Goal: Information Seeking & Learning: Learn about a topic

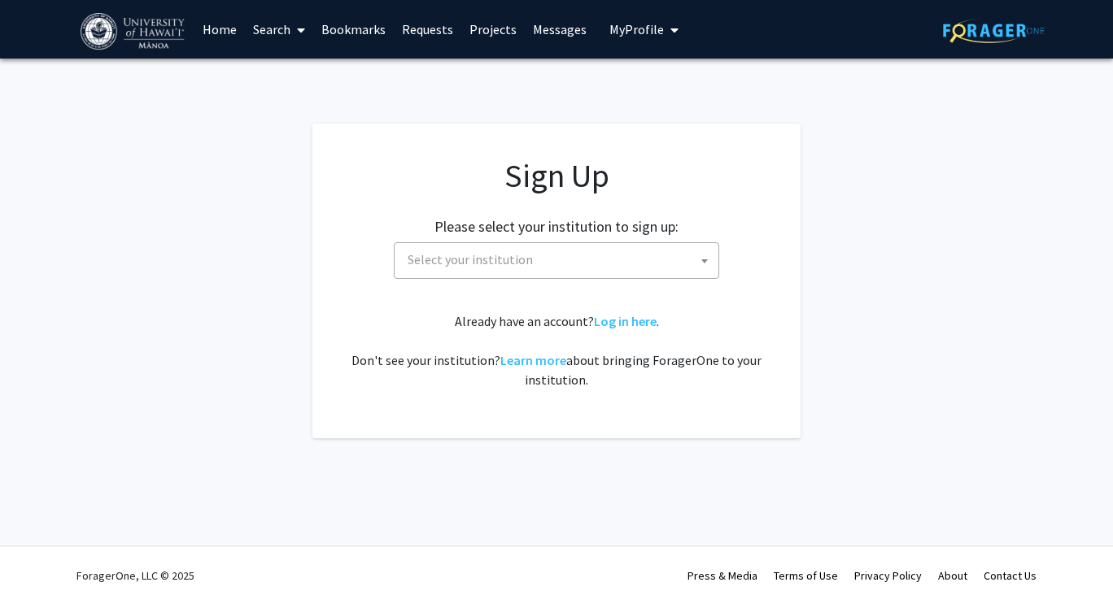
click at [630, 35] on span "My Profile" at bounding box center [636, 29] width 54 height 16
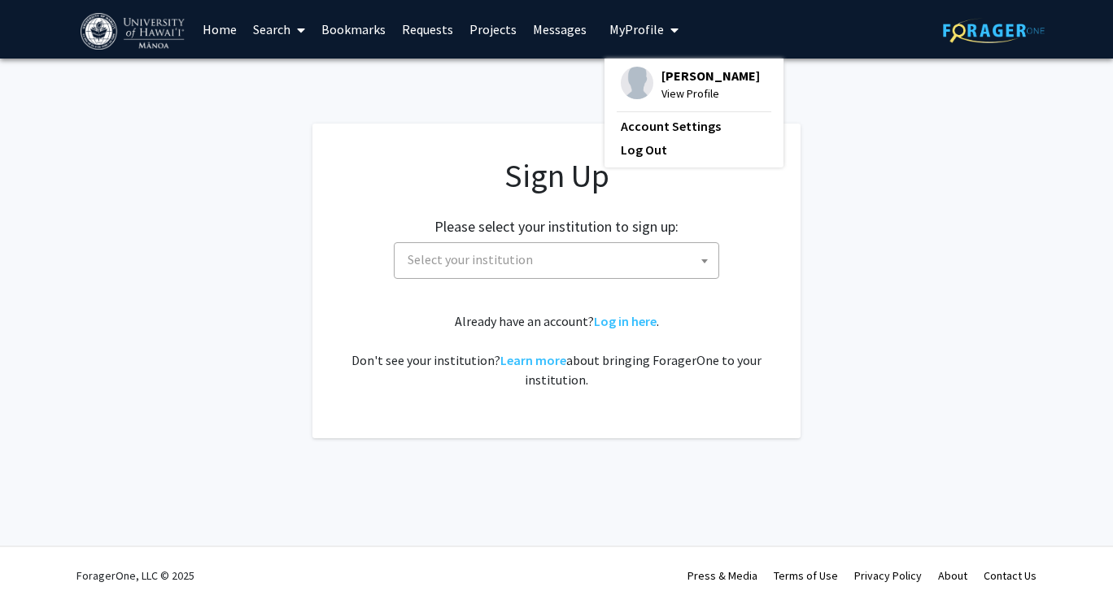
click at [363, 30] on link "Bookmarks" at bounding box center [353, 29] width 81 height 57
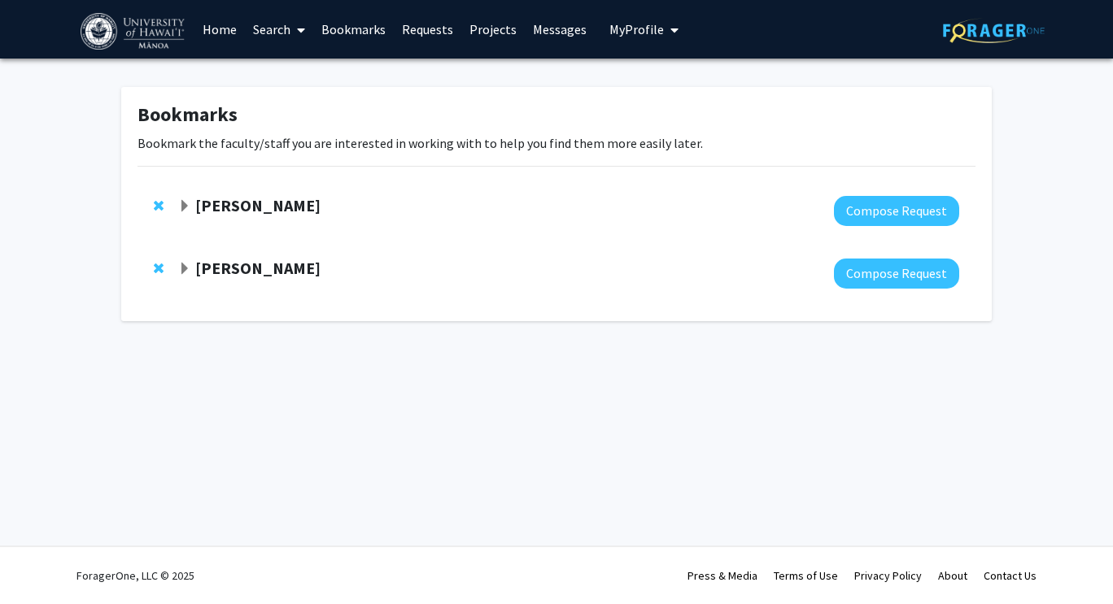
click at [181, 263] on span "Expand Murad Hossain Bookmark" at bounding box center [184, 269] width 13 height 13
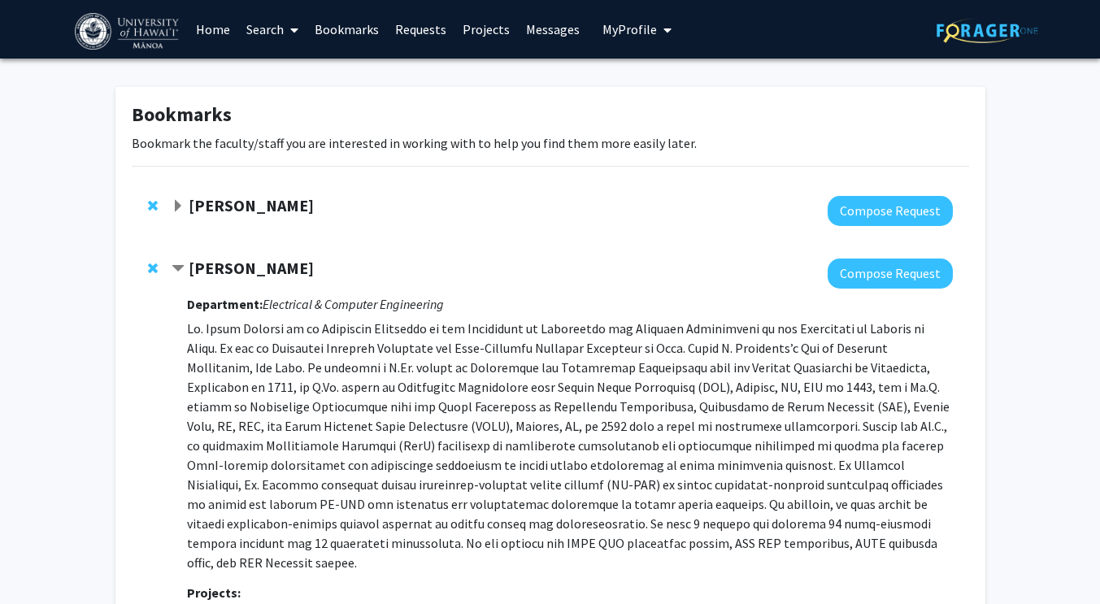
click at [491, 28] on link "Projects" at bounding box center [486, 29] width 63 height 57
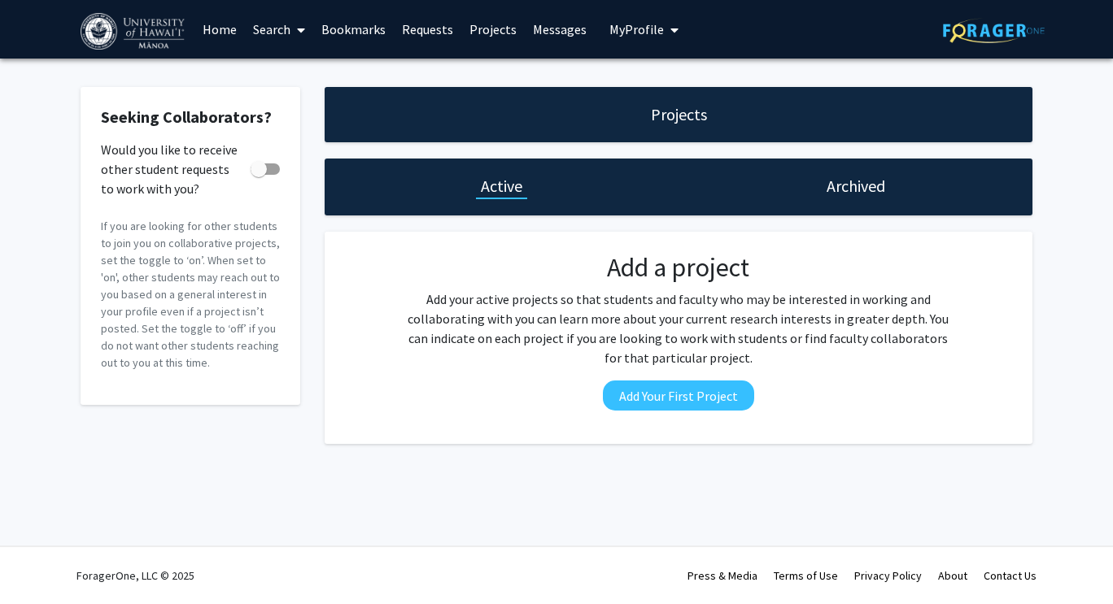
click at [283, 29] on link "Search" at bounding box center [279, 29] width 68 height 57
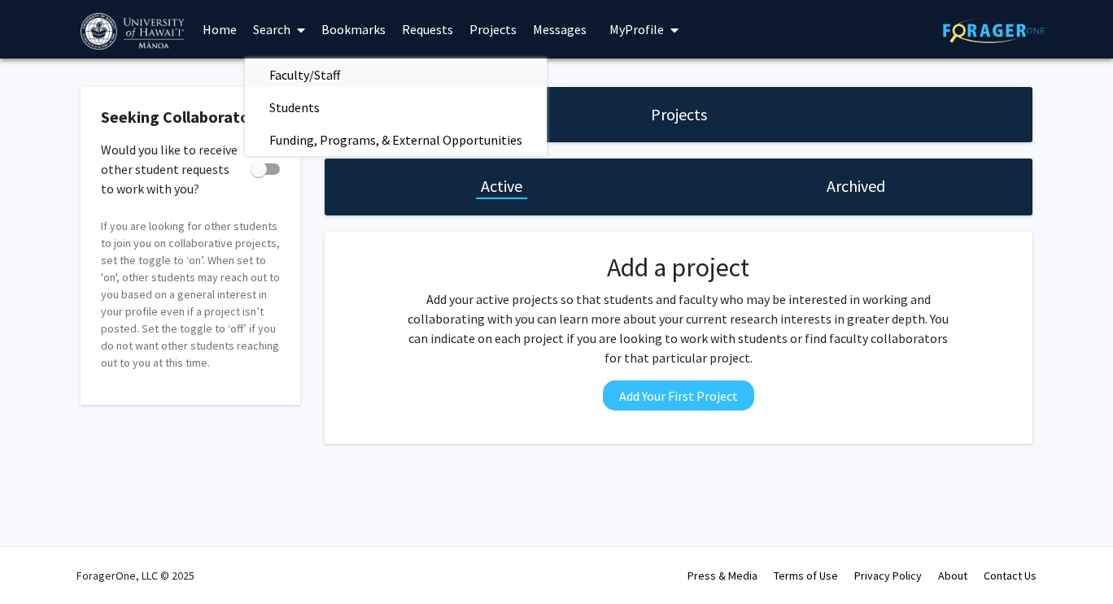
click at [277, 82] on span "Faculty/Staff" at bounding box center [305, 75] width 120 height 33
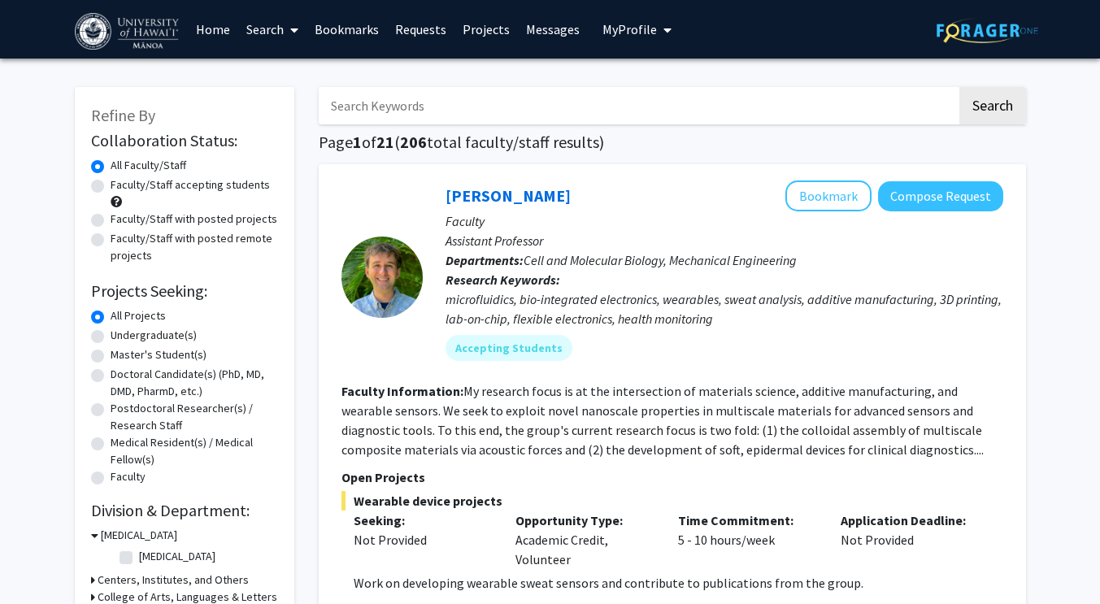
click at [264, 33] on link "Search" at bounding box center [272, 29] width 68 height 57
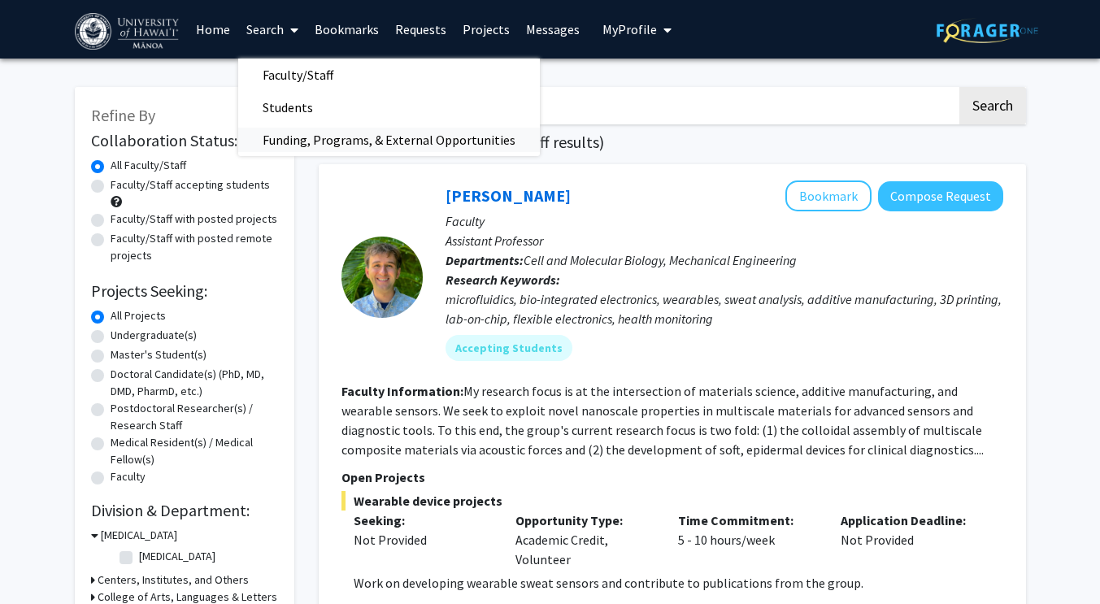
click at [318, 135] on span "Funding, Programs, & External Opportunities" at bounding box center [389, 140] width 302 height 33
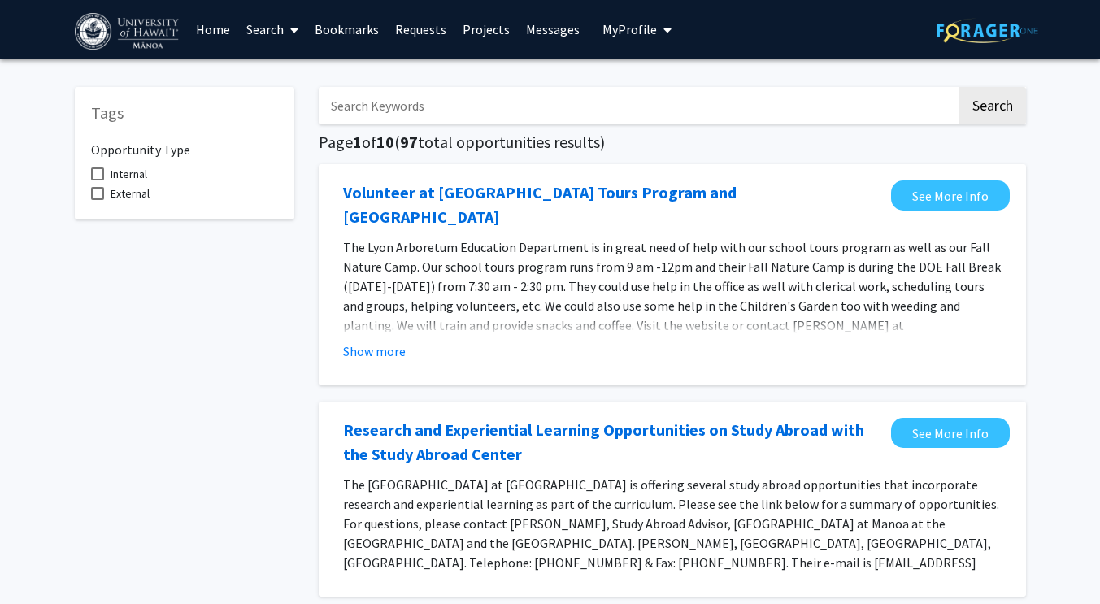
click at [275, 28] on link "Search" at bounding box center [272, 29] width 68 height 57
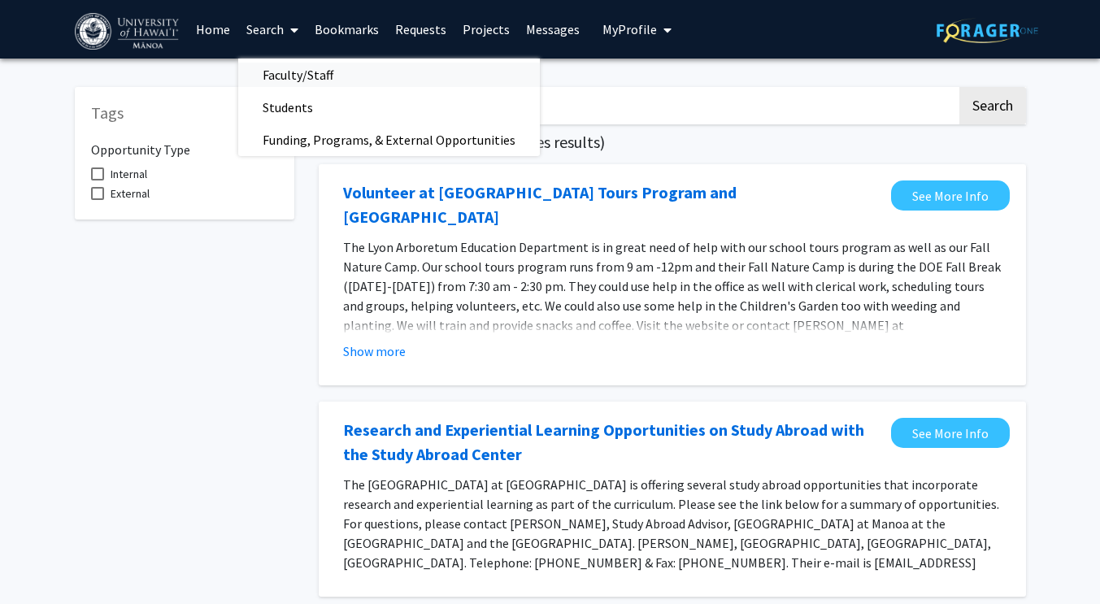
click at [285, 76] on span "Faculty/Staff" at bounding box center [298, 75] width 120 height 33
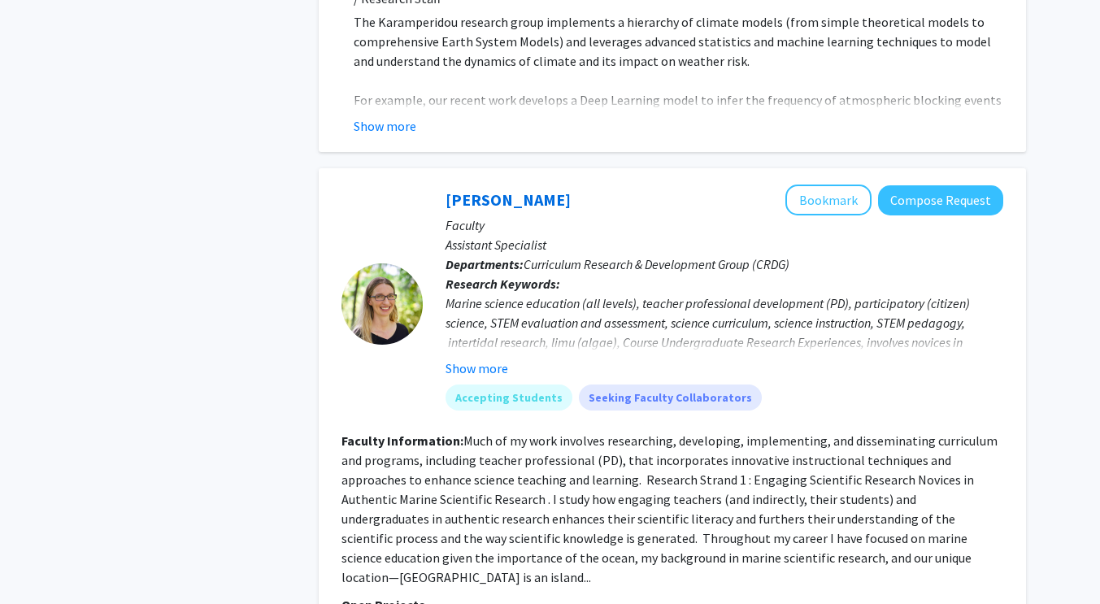
scroll to position [5600, 0]
click at [471, 359] on button "Show more" at bounding box center [477, 369] width 63 height 20
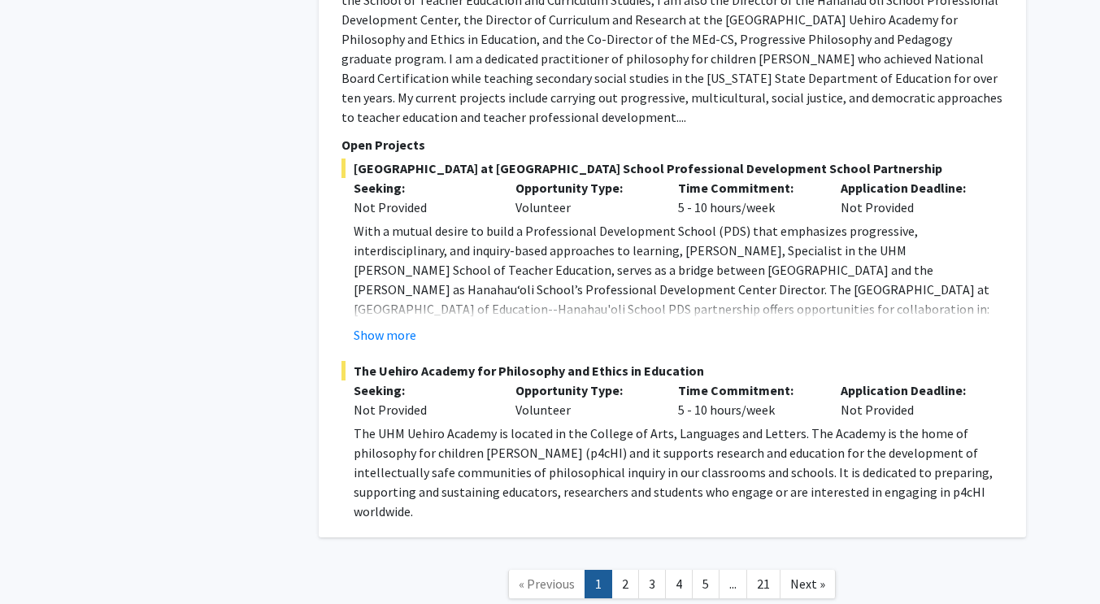
scroll to position [9796, 0]
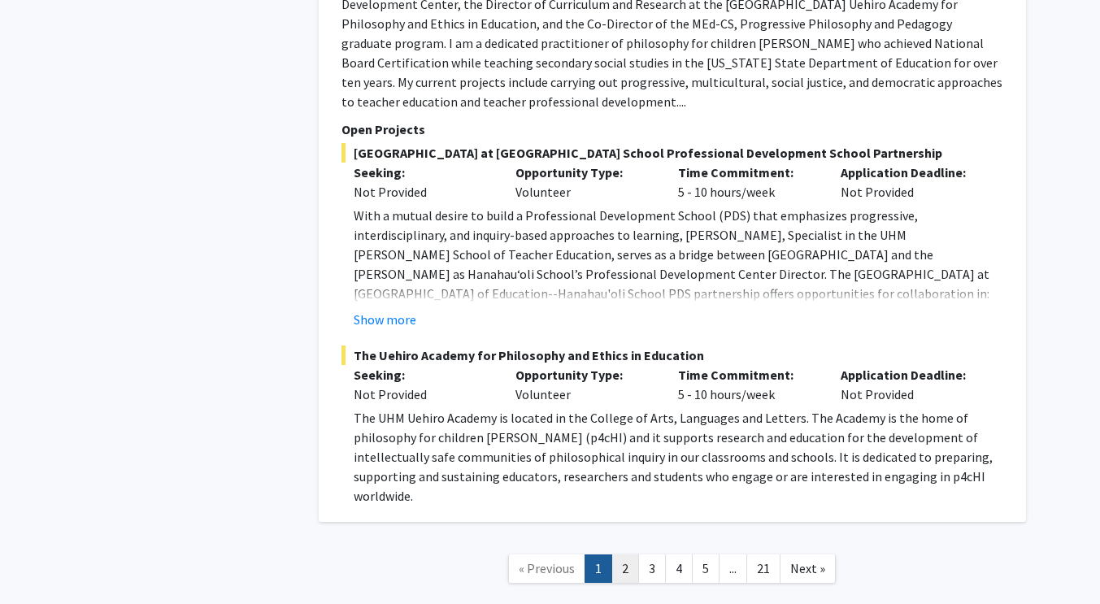
click at [626, 555] on link "2" at bounding box center [626, 569] width 28 height 28
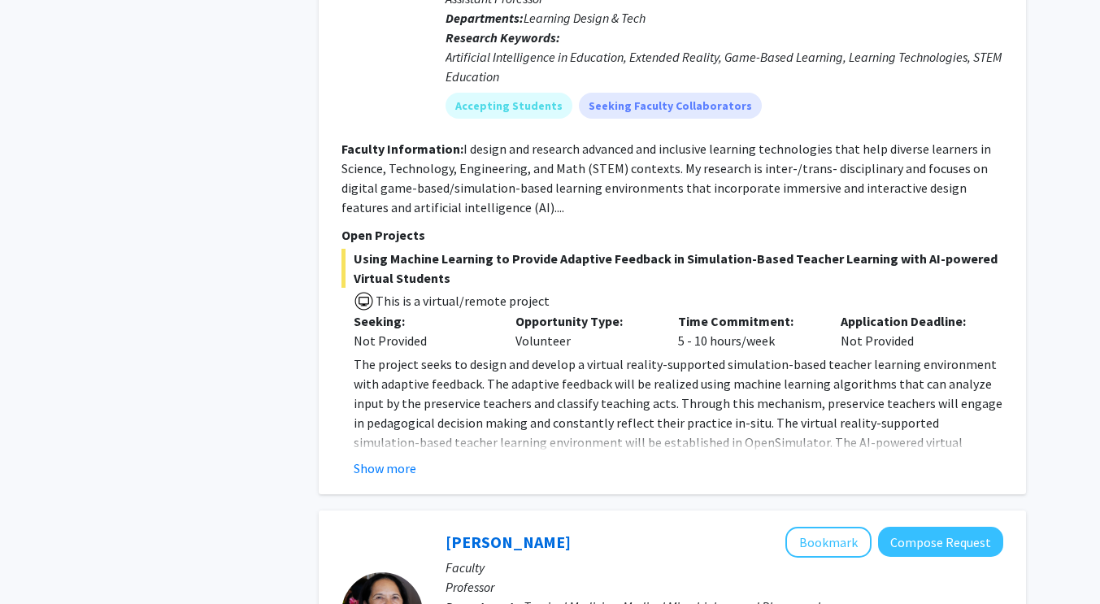
scroll to position [3468, 0]
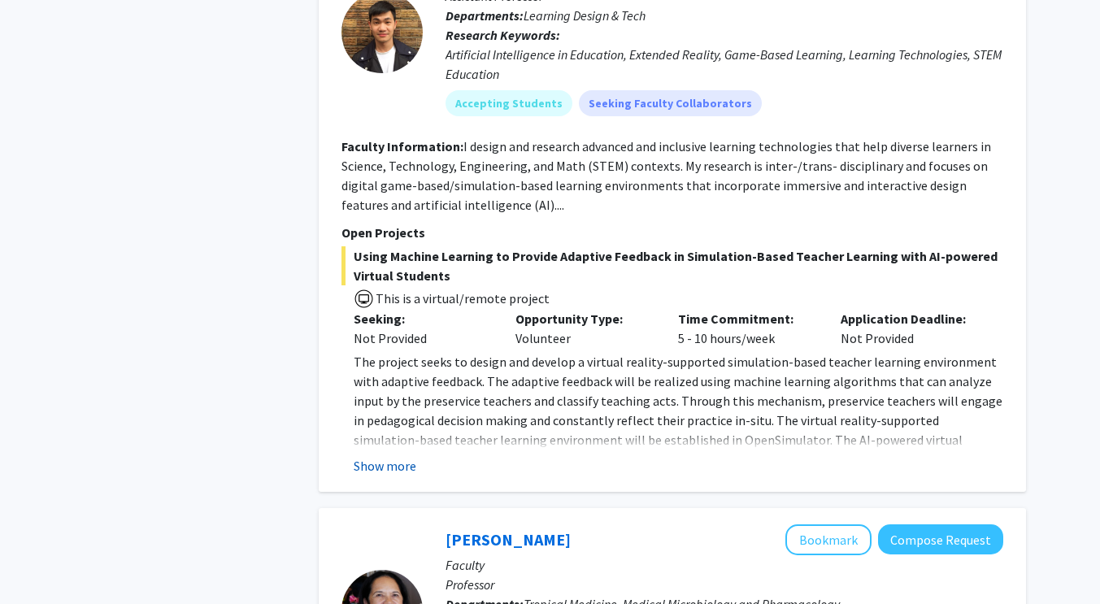
click at [394, 456] on button "Show more" at bounding box center [385, 466] width 63 height 20
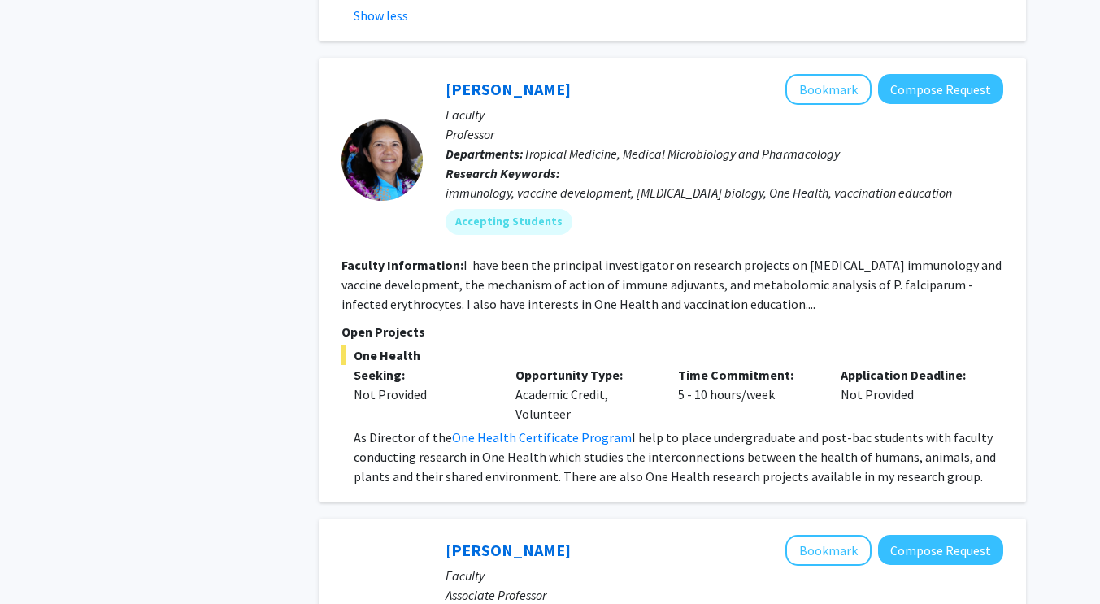
scroll to position [3939, 0]
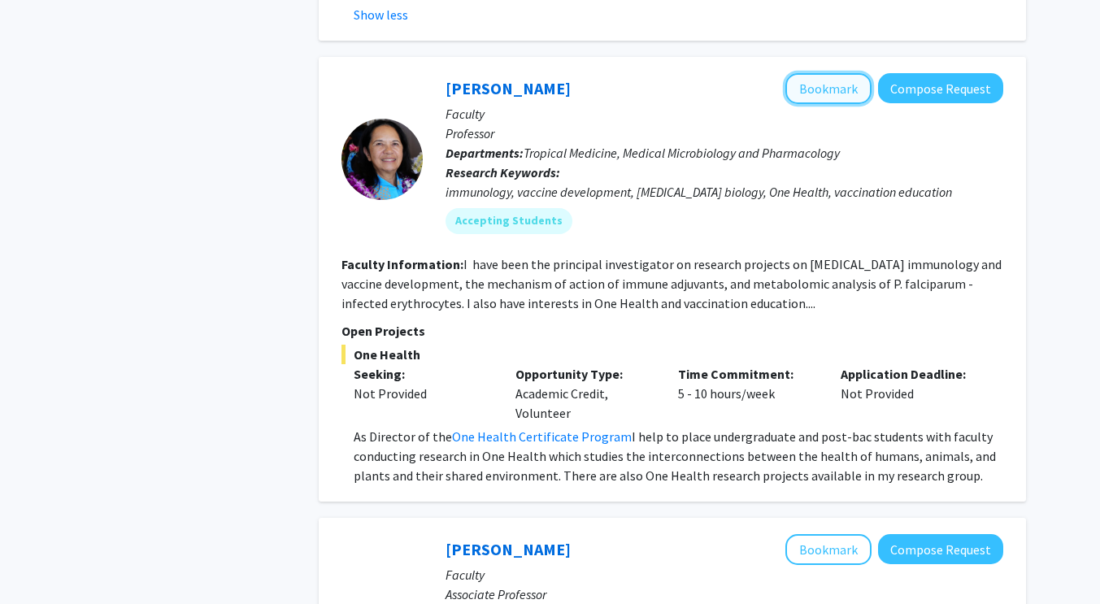
click at [810, 73] on button "Bookmark" at bounding box center [829, 88] width 86 height 31
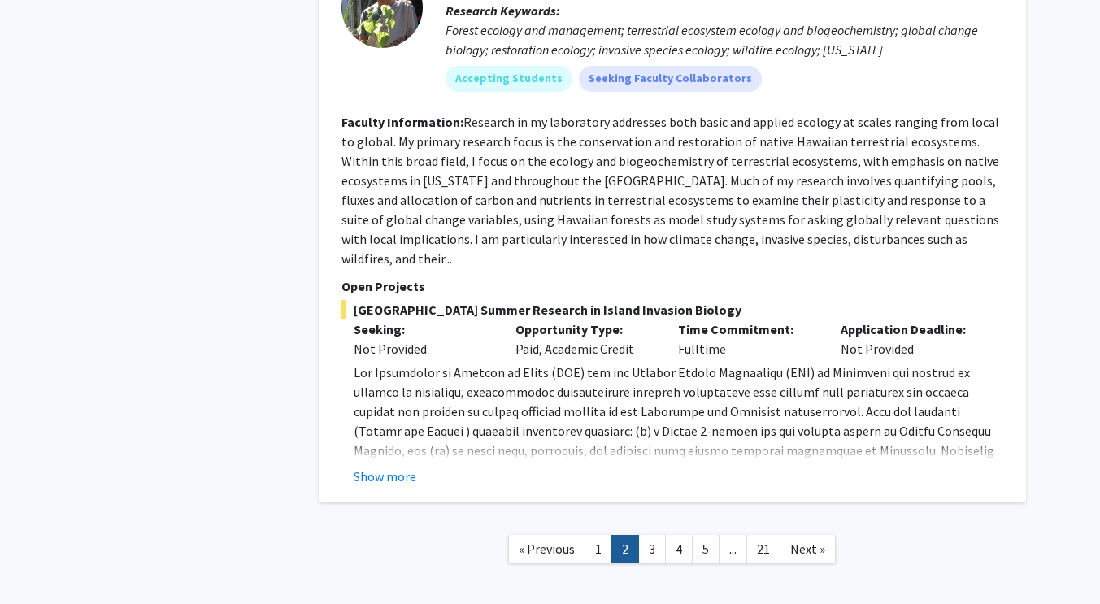
scroll to position [5230, 0]
click at [653, 536] on link "3" at bounding box center [652, 550] width 28 height 28
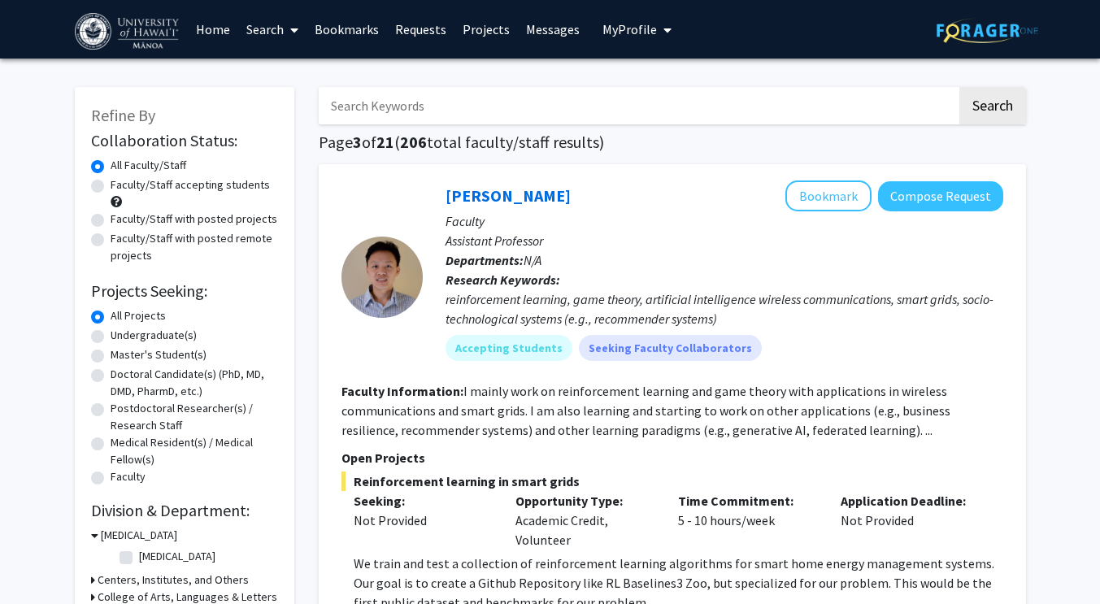
click at [97, 193] on div "Faculty/Staff accepting students" at bounding box center [184, 193] width 187 height 34
click at [111, 189] on label "Faculty/Staff accepting students" at bounding box center [190, 184] width 159 height 17
click at [111, 187] on input "Faculty/Staff accepting students" at bounding box center [116, 181] width 11 height 11
radio input "true"
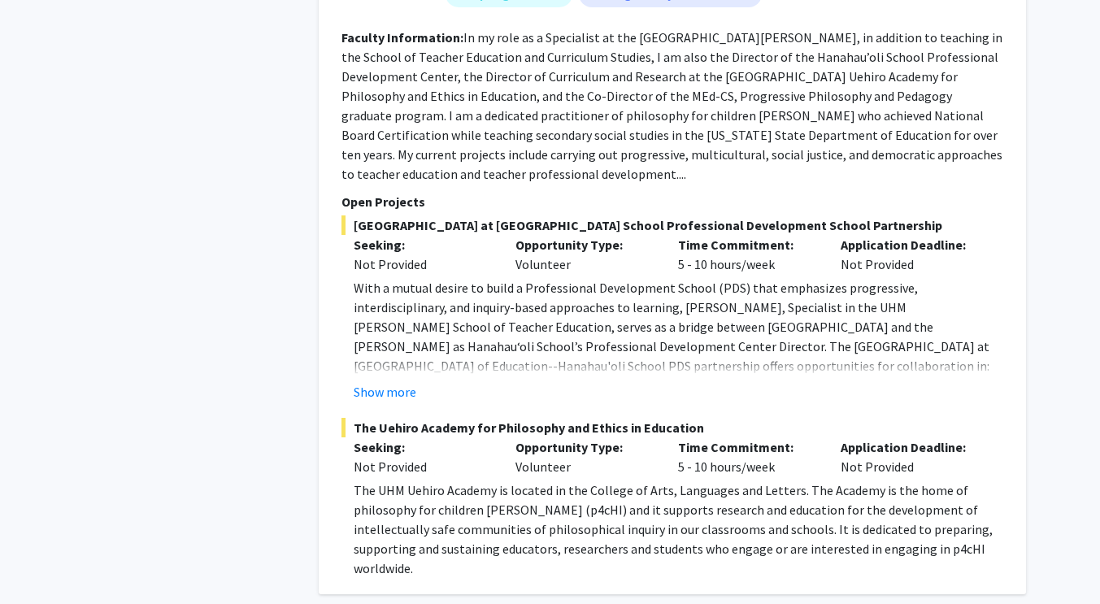
scroll to position [9776, 0]
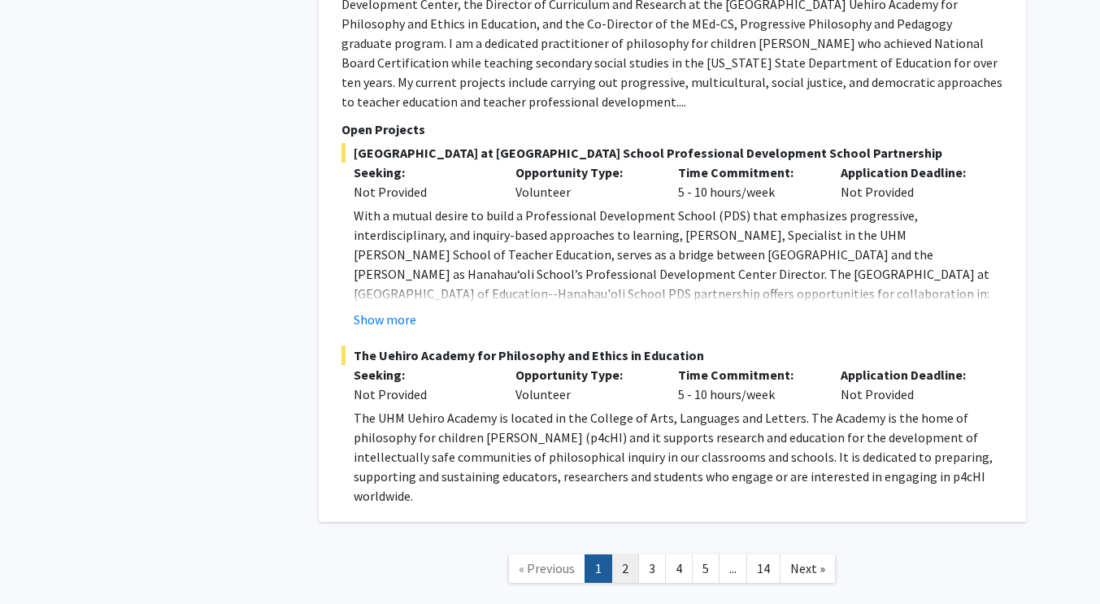
click at [626, 555] on link "2" at bounding box center [626, 569] width 28 height 28
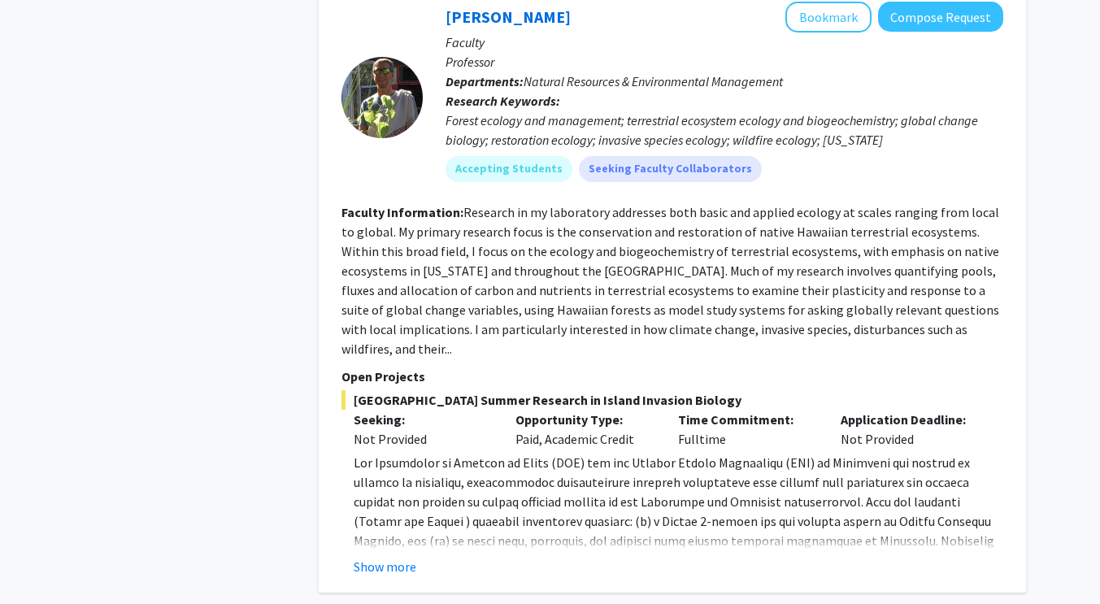
scroll to position [5211, 0]
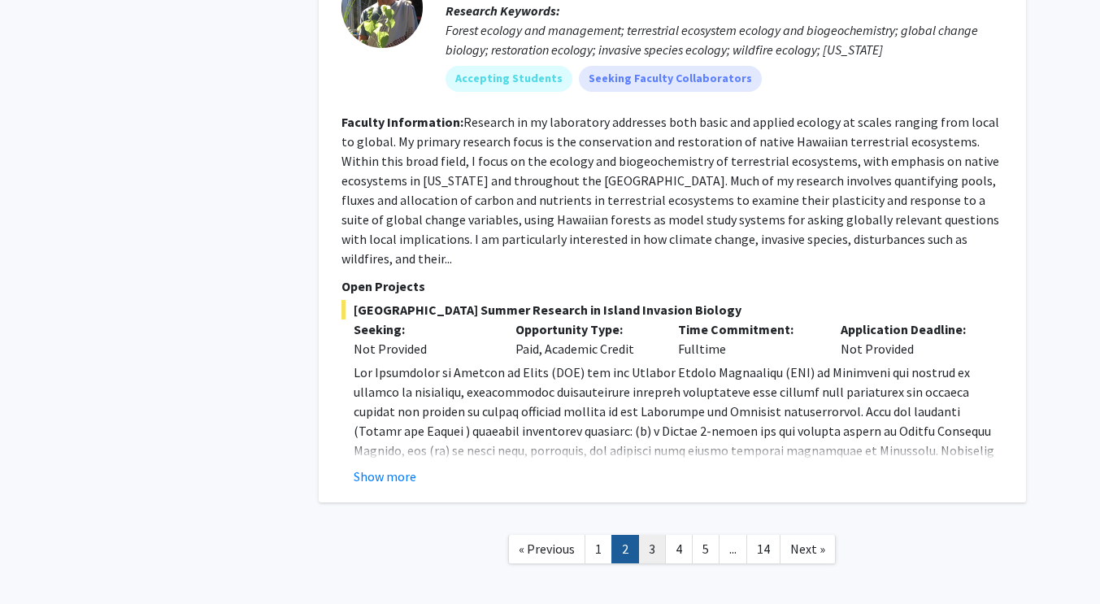
click at [650, 535] on link "3" at bounding box center [652, 549] width 28 height 28
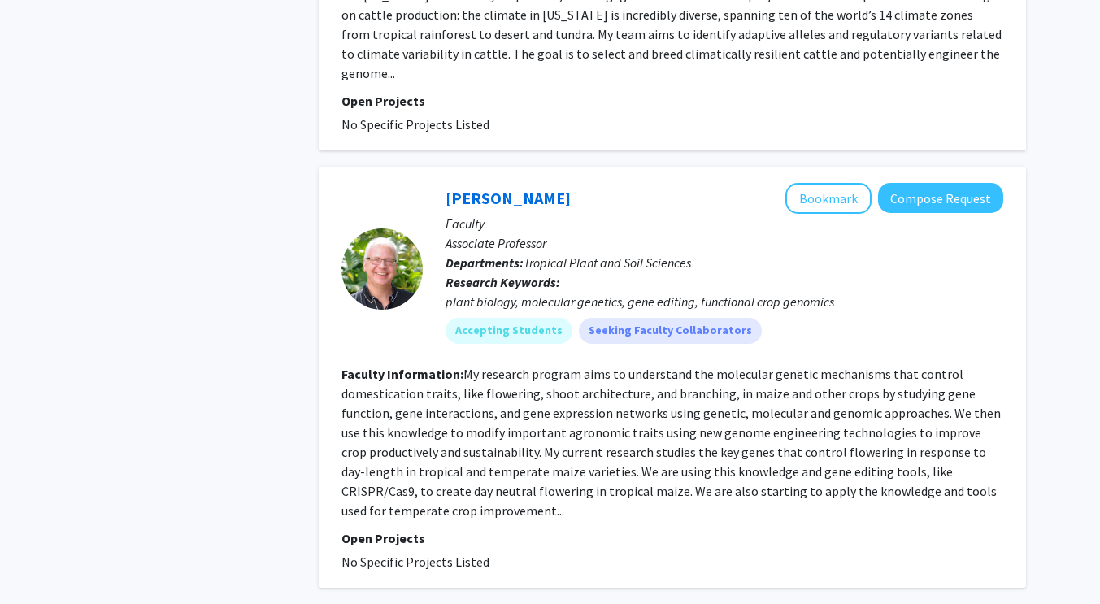
scroll to position [4030, 0]
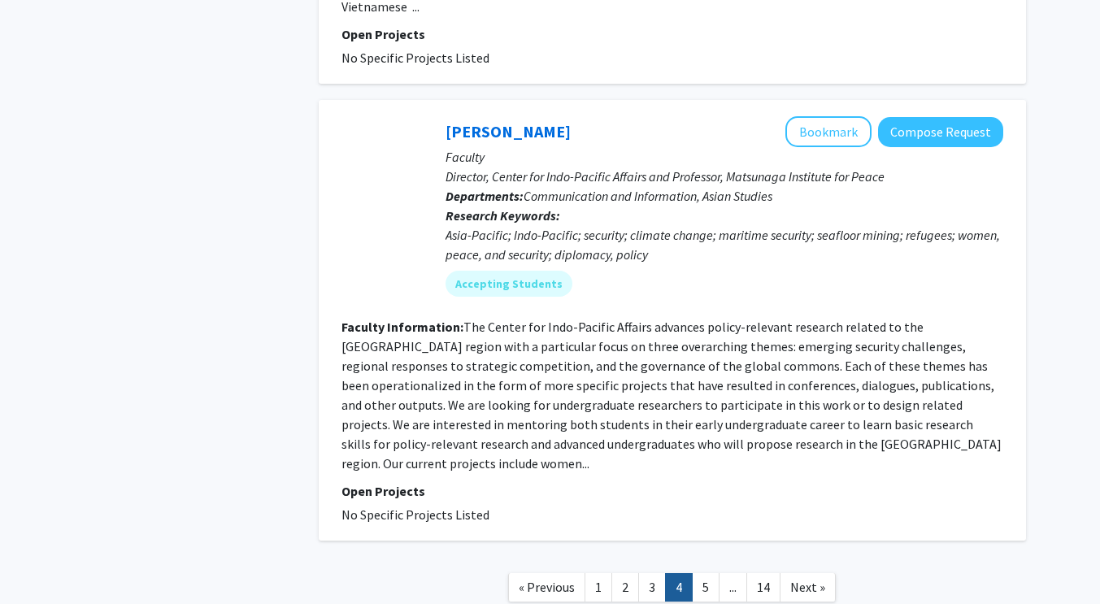
scroll to position [3454, 0]
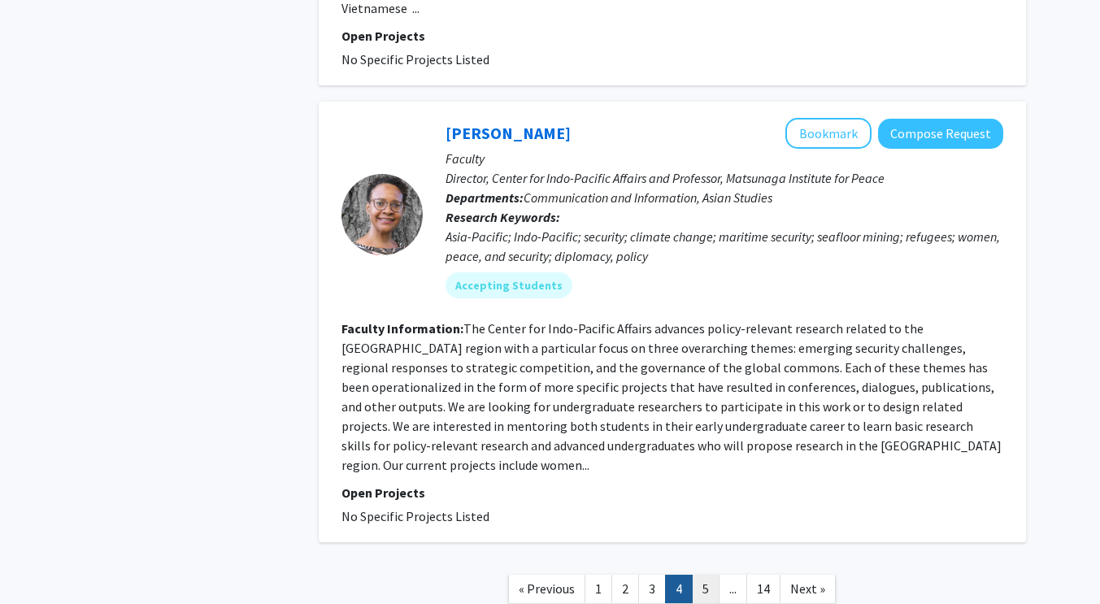
click at [705, 575] on link "5" at bounding box center [706, 589] width 28 height 28
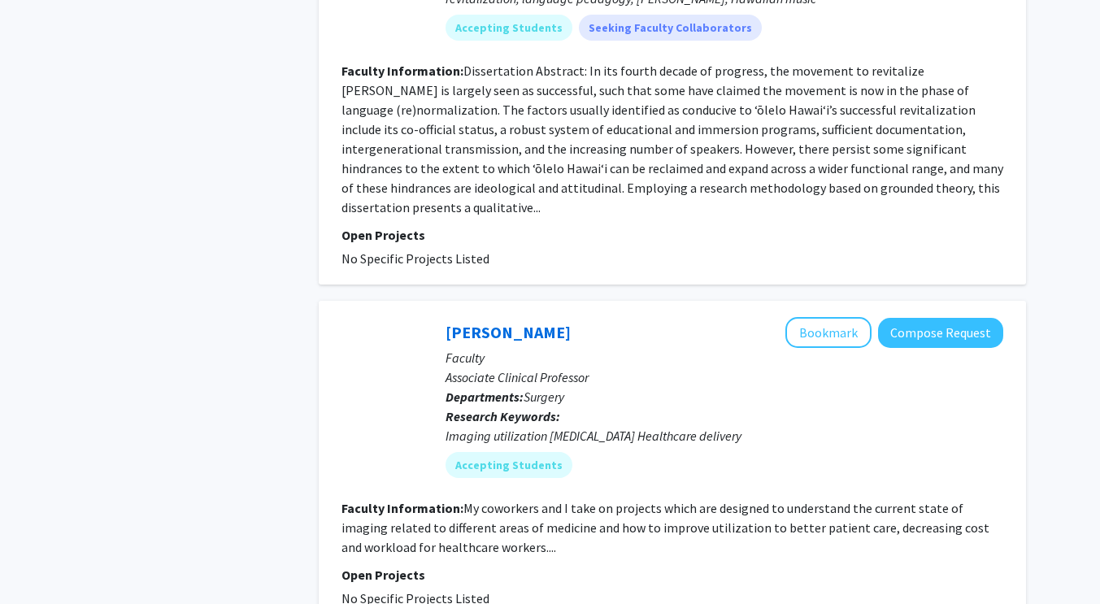
scroll to position [3819, 0]
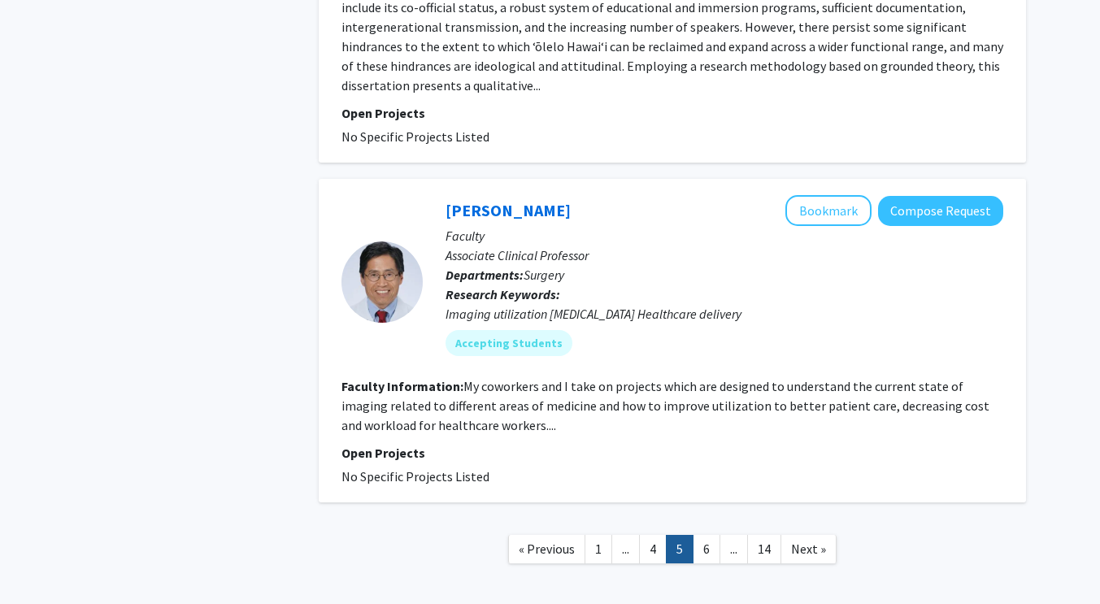
click at [820, 179] on div "hyo-[PERSON_NAME] Bookmark Compose Request Faculty Associate Clinical Professor…" at bounding box center [673, 341] width 708 height 324
click at [820, 195] on button "Bookmark" at bounding box center [829, 210] width 86 height 31
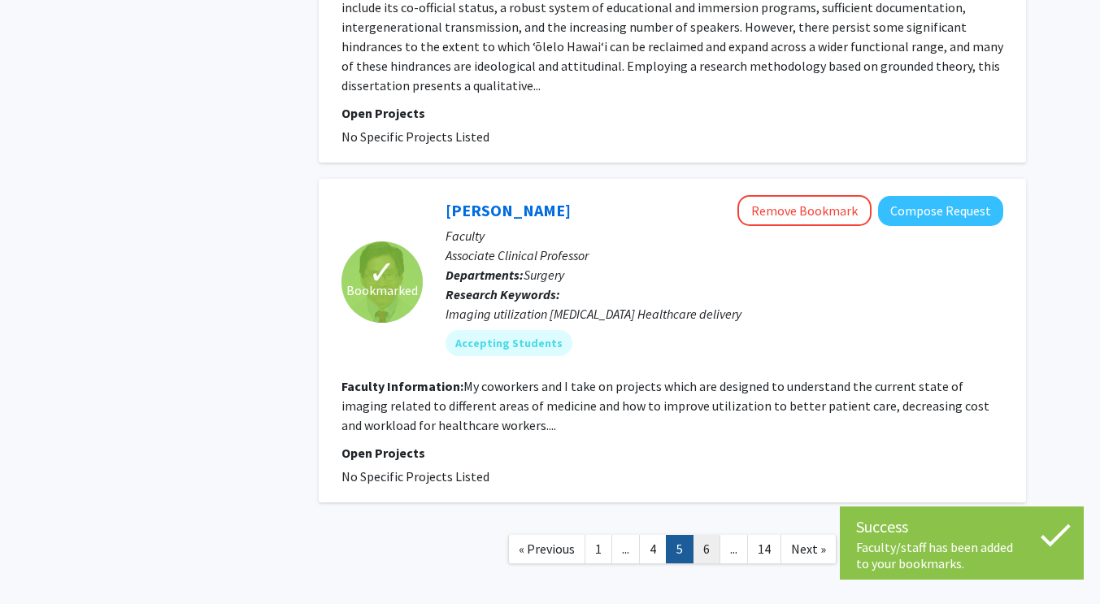
click at [698, 535] on link "6" at bounding box center [707, 549] width 28 height 28
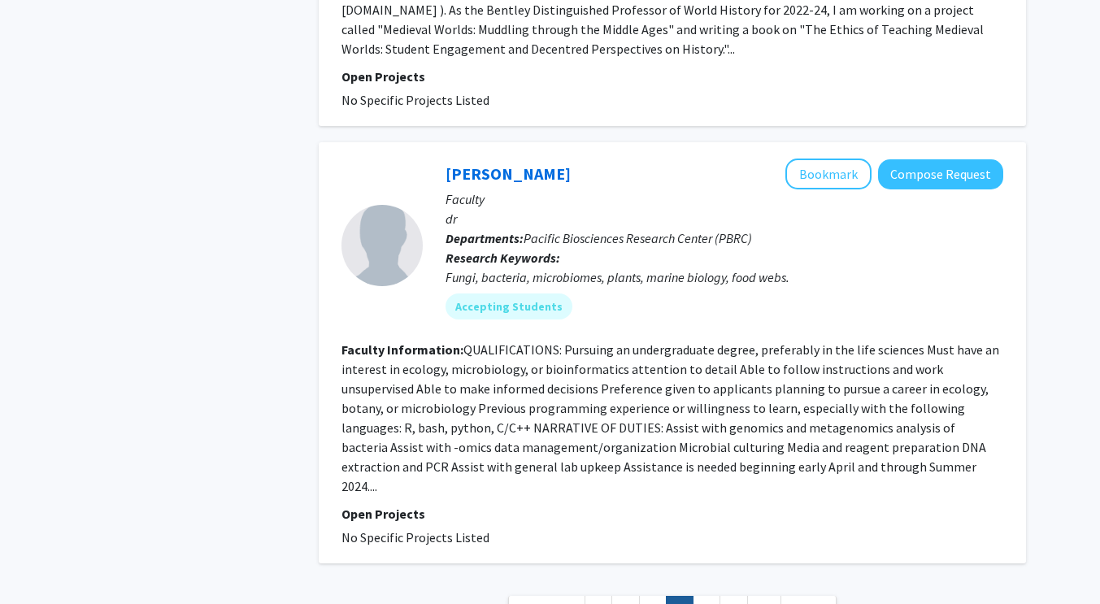
scroll to position [3941, 0]
click at [702, 595] on link "7" at bounding box center [707, 609] width 28 height 28
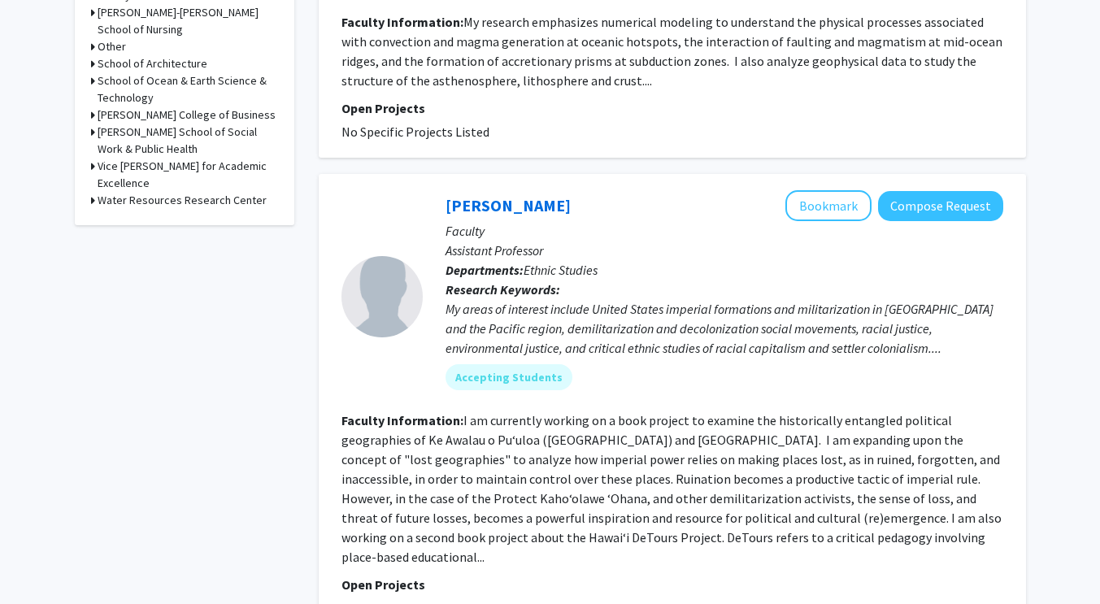
scroll to position [814, 0]
